Goal: Information Seeking & Learning: Learn about a topic

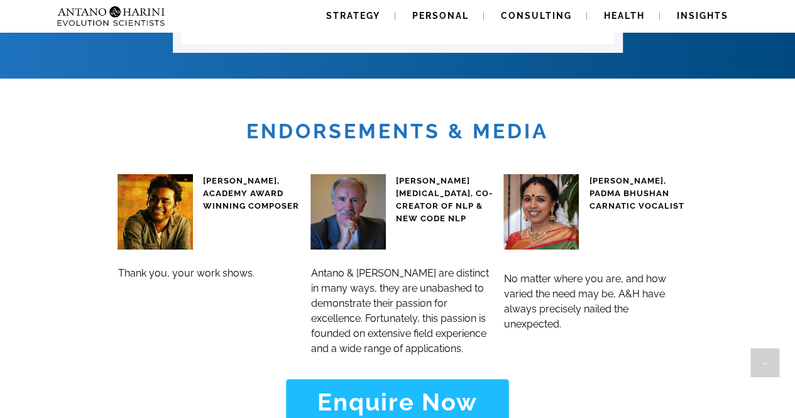
scroll to position [5430, 0]
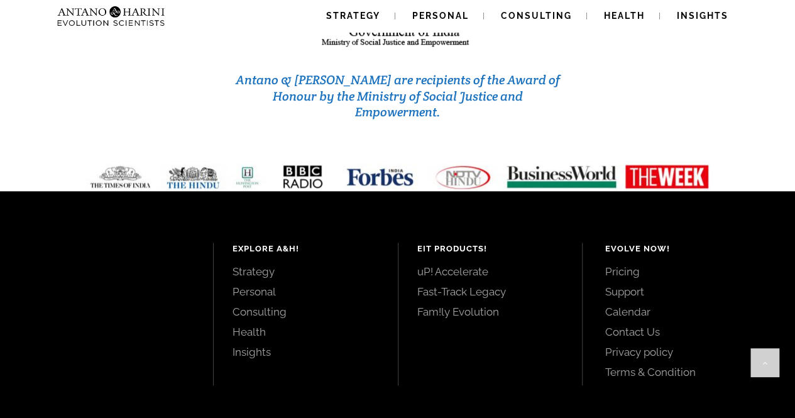
click at [267, 305] on link "Consulting" at bounding box center [305, 312] width 146 height 14
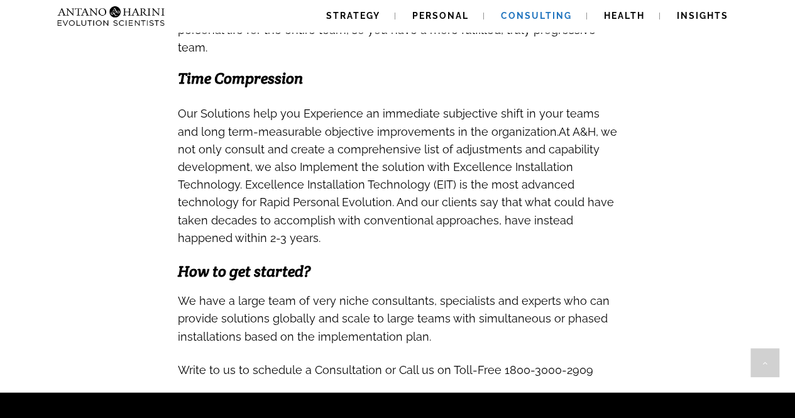
scroll to position [1214, 0]
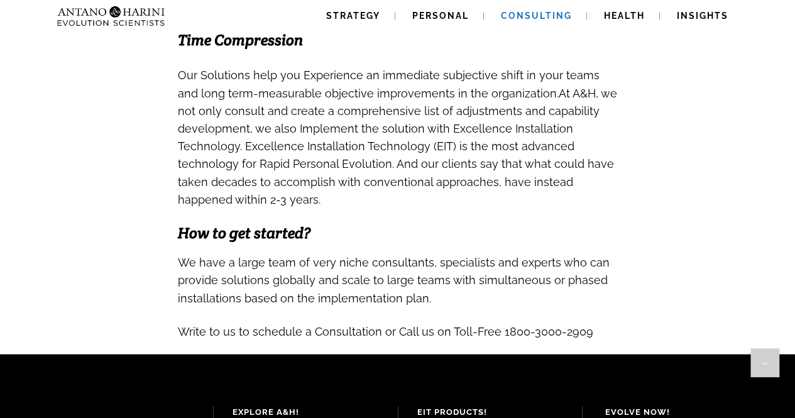
drag, startPoint x: 797, startPoint y: 321, endPoint x: 433, endPoint y: 398, distance: 371.8
click at [433, 406] on h4 "EIT Products!" at bounding box center [490, 412] width 146 height 13
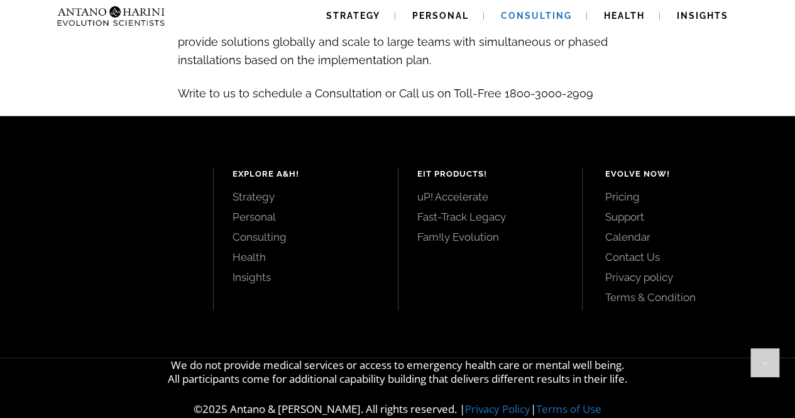
scroll to position [1454, 0]
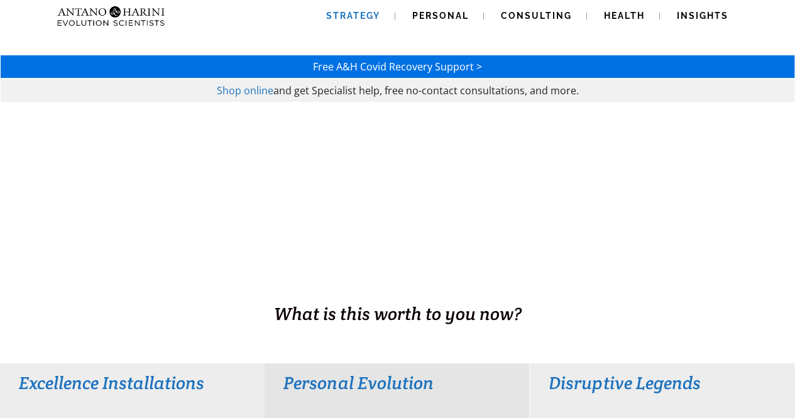
click at [377, 16] on span "Strategy" at bounding box center [353, 16] width 54 height 10
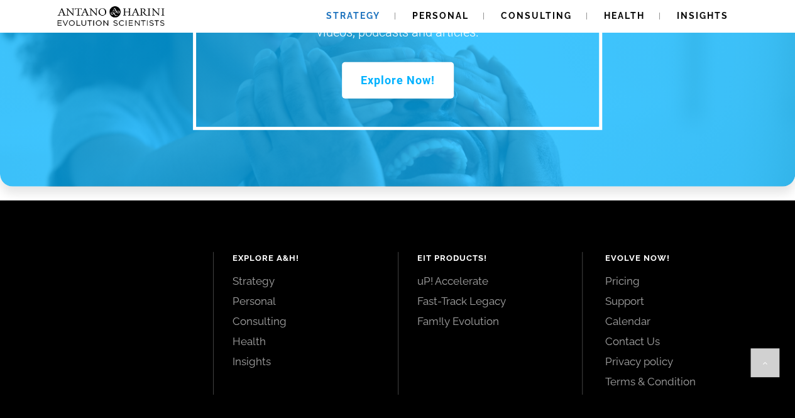
scroll to position [1864, 0]
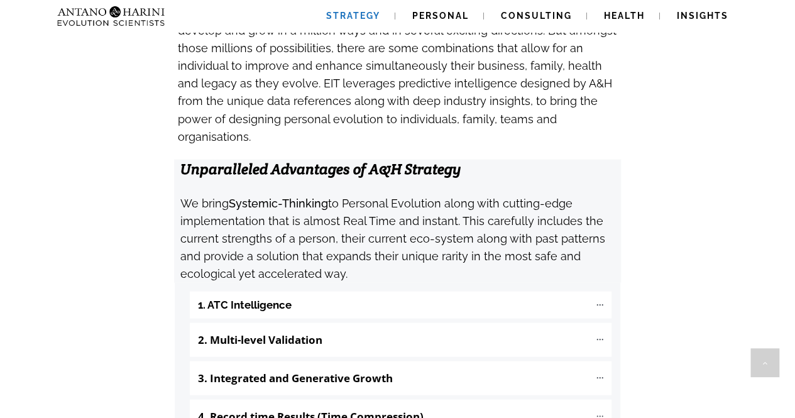
scroll to position [1269, 0]
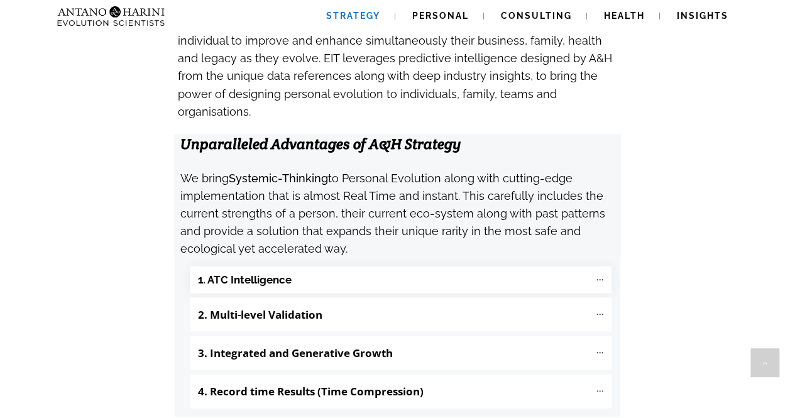
click at [396, 266] on "1. ATC Intelligence" at bounding box center [400, 279] width 421 height 27
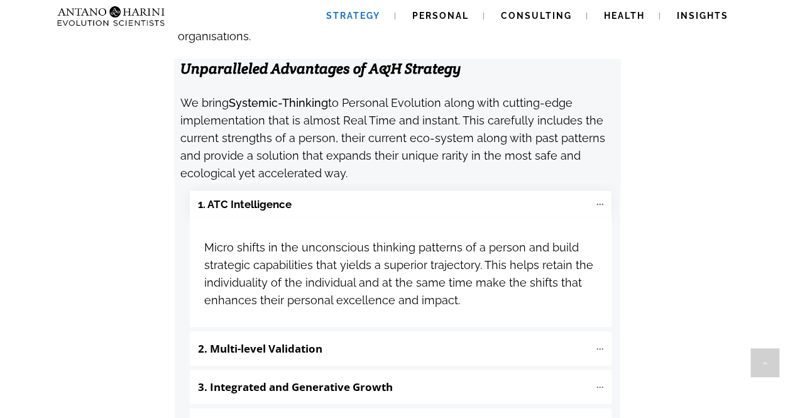
scroll to position [1377, 0]
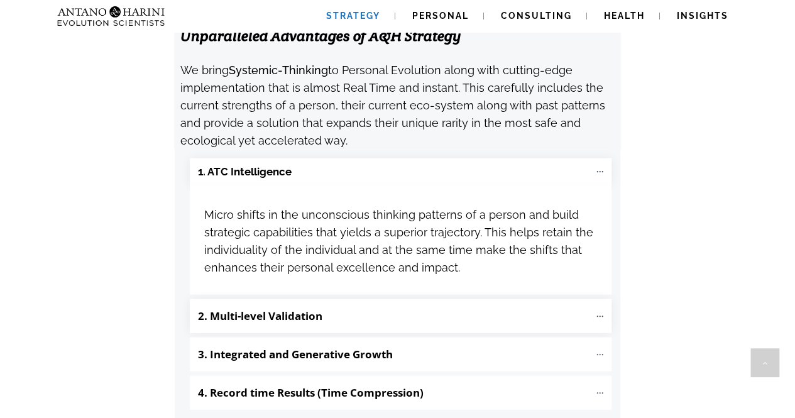
click at [525, 299] on "2. Multi-level Validation" at bounding box center [400, 316] width 421 height 34
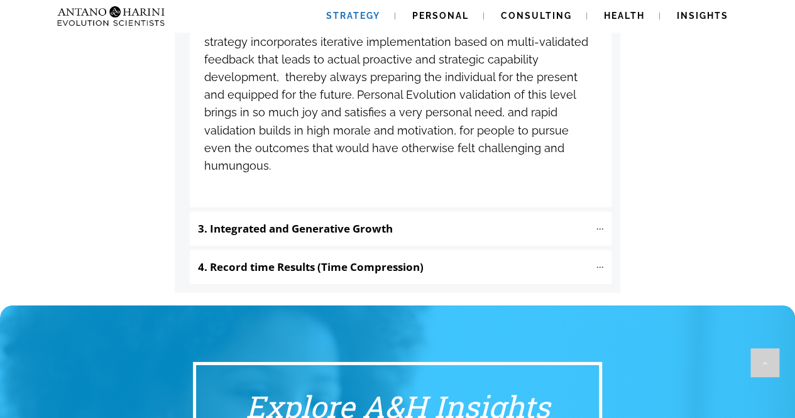
scroll to position [1721, 0]
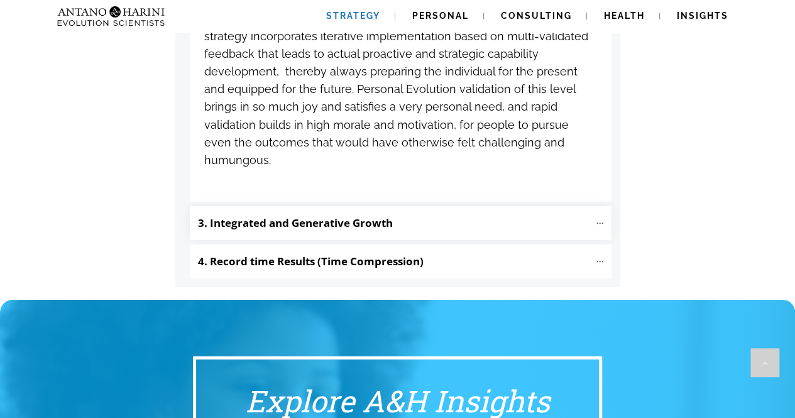
click at [442, 212] on p "3. Integrated and Generative Growth" at bounding box center [393, 222] width 391 height 21
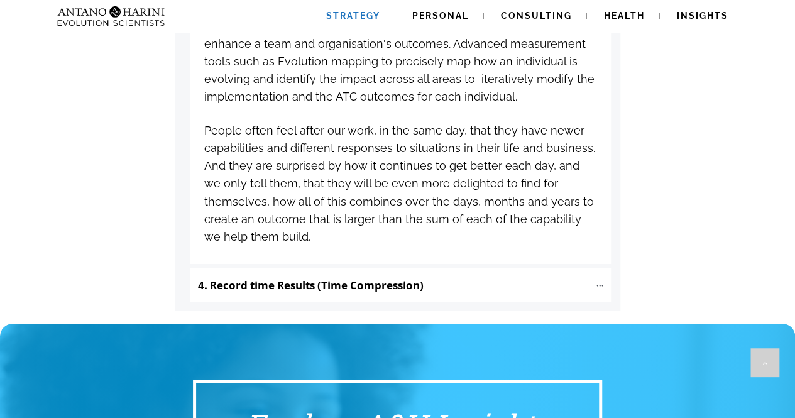
scroll to position [2025, 0]
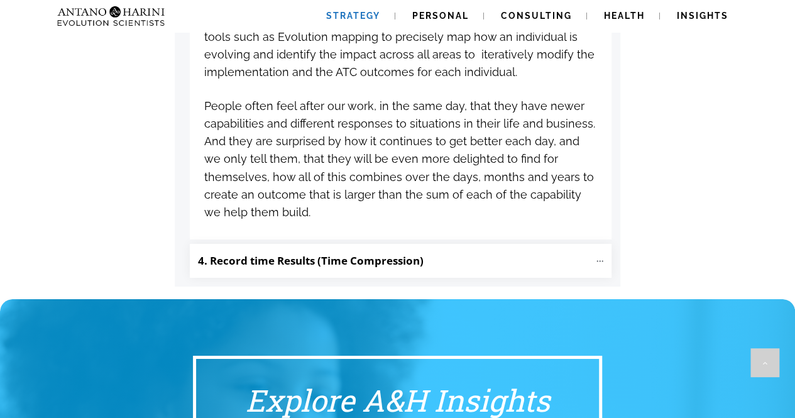
click at [451, 250] on p "4. Record time Results (Time Compression)" at bounding box center [393, 260] width 391 height 21
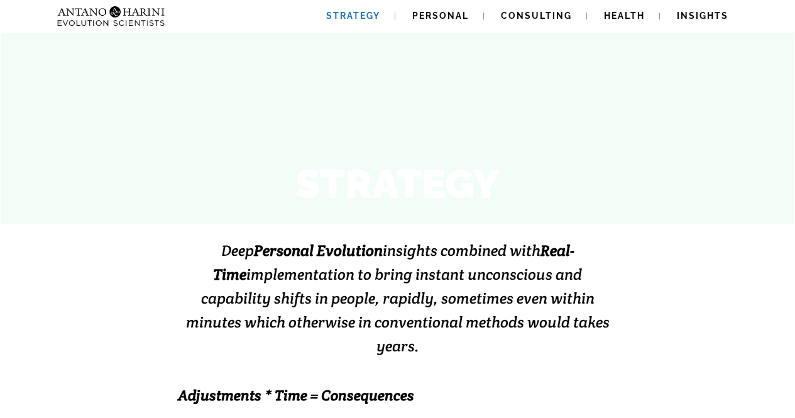
scroll to position [0, 0]
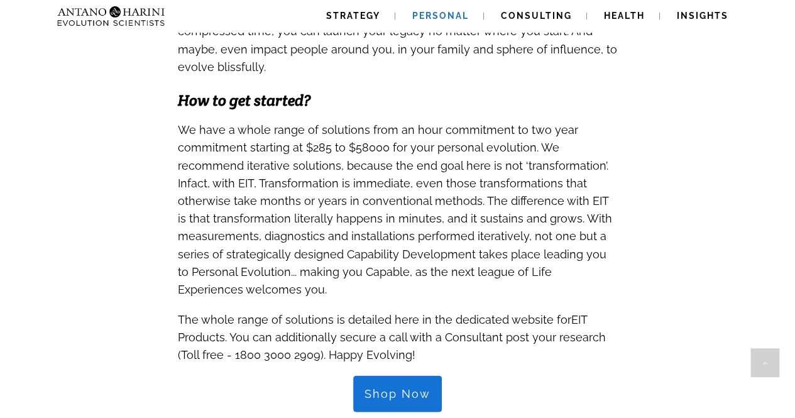
scroll to position [1182, 0]
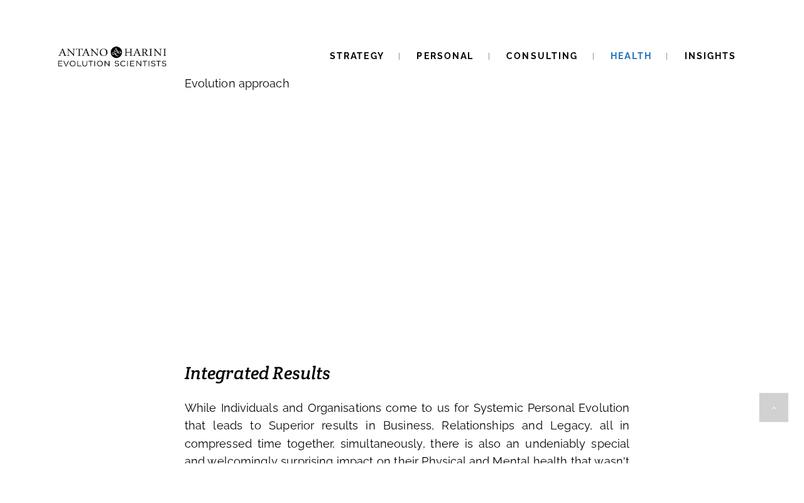
scroll to position [714, 0]
